Goal: Task Accomplishment & Management: Manage account settings

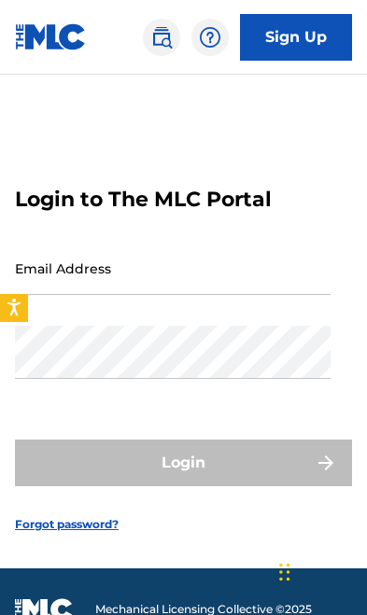
click at [237, 295] on input "Email Address" at bounding box center [172, 268] width 315 height 53
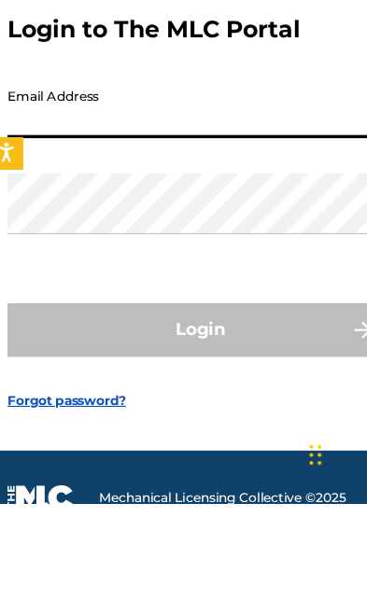
type input "[EMAIL_ADDRESS][DOMAIN_NAME]"
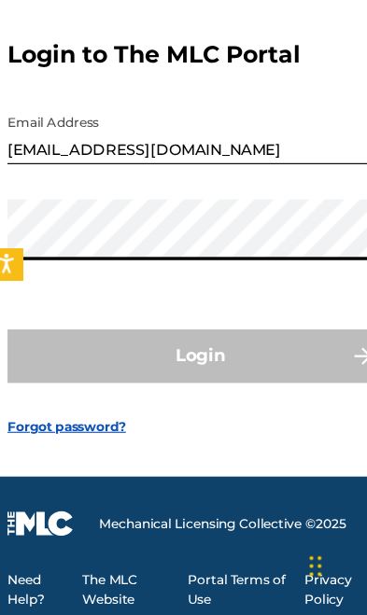
scroll to position [97, 0]
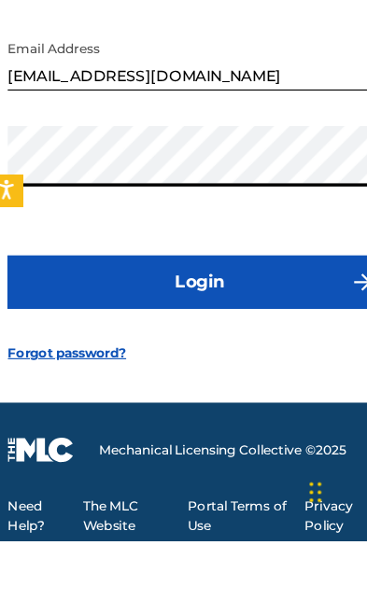
click at [61, 365] on button "Login" at bounding box center [183, 388] width 337 height 47
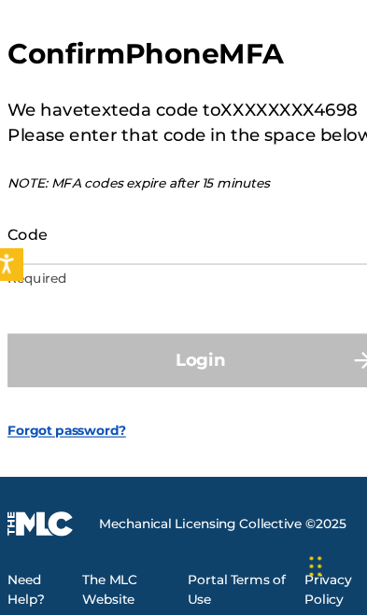
click at [32, 255] on input "Code" at bounding box center [172, 281] width 315 height 53
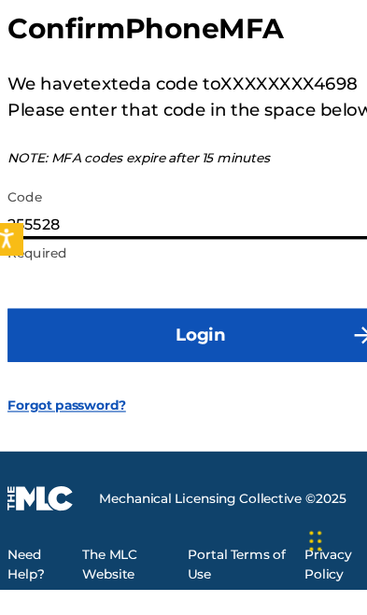
type input "255528"
click at [44, 368] on button "Login" at bounding box center [183, 391] width 337 height 47
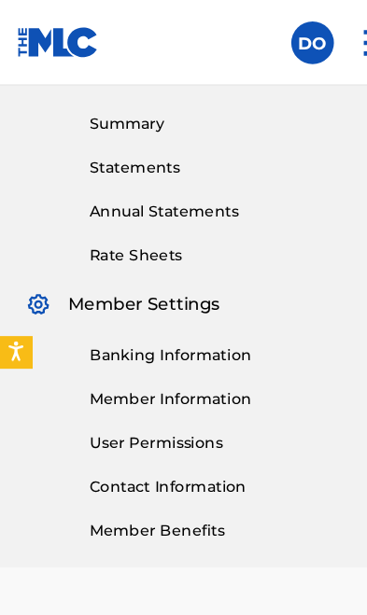
scroll to position [584, 0]
